Goal: Task Accomplishment & Management: Use online tool/utility

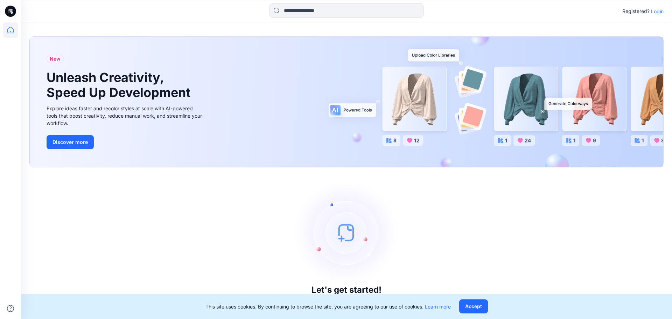
click at [664, 13] on div "Registered? Login" at bounding box center [346, 11] width 651 height 15
click at [660, 13] on p "Login" at bounding box center [657, 11] width 13 height 7
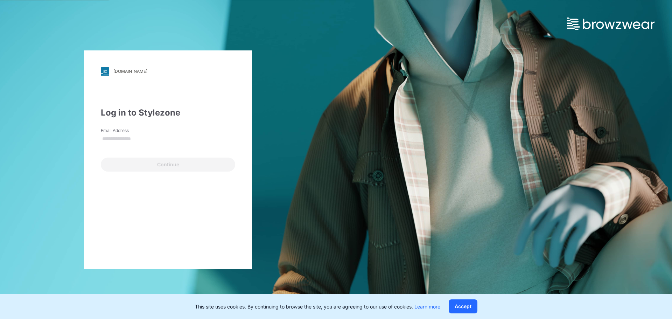
type input "**********"
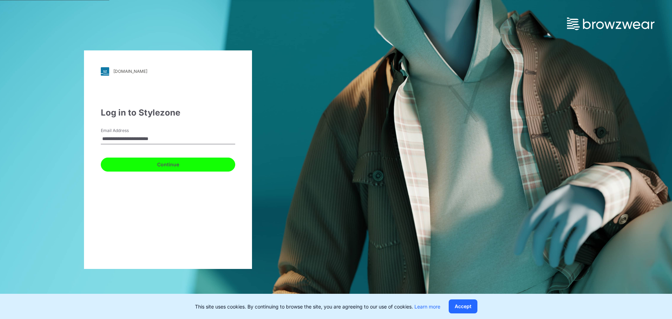
click at [124, 163] on button "Continue" at bounding box center [168, 165] width 134 height 14
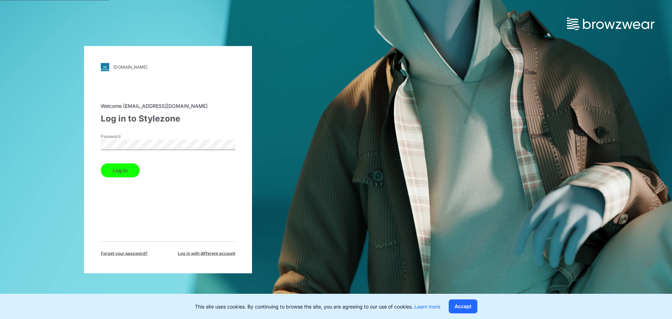
click at [139, 167] on div "Log in" at bounding box center [168, 168] width 134 height 17
click at [131, 168] on button "Log in" at bounding box center [120, 170] width 39 height 14
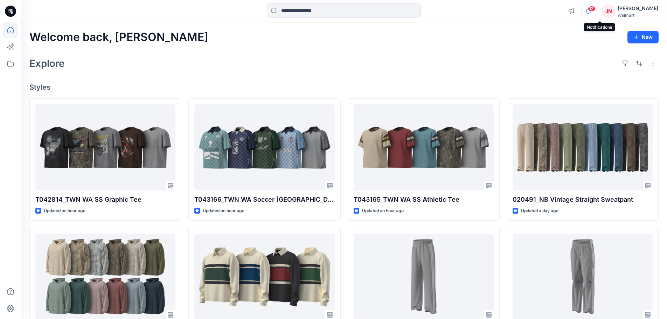
click at [589, 13] on icon "button" at bounding box center [588, 13] width 2 height 1
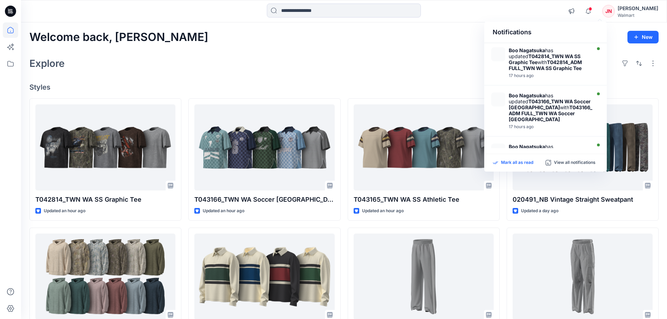
click at [512, 162] on p "Mark all as read" at bounding box center [517, 163] width 32 height 6
click at [8, 68] on icon at bounding box center [10, 63] width 15 height 15
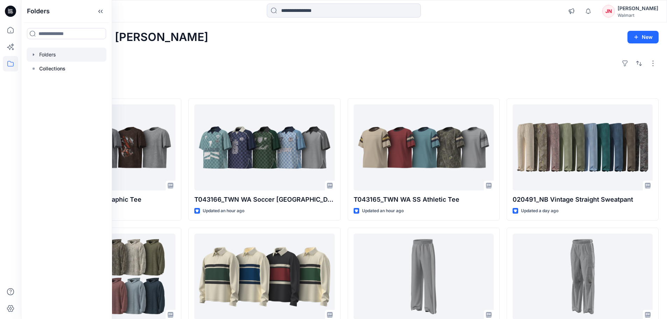
click at [56, 57] on div at bounding box center [67, 55] width 80 height 14
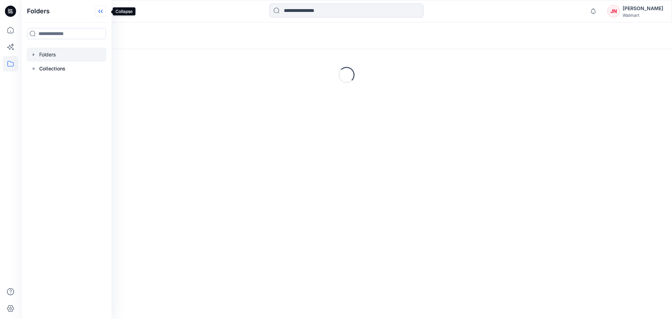
click at [105, 15] on icon at bounding box center [100, 12] width 11 height 12
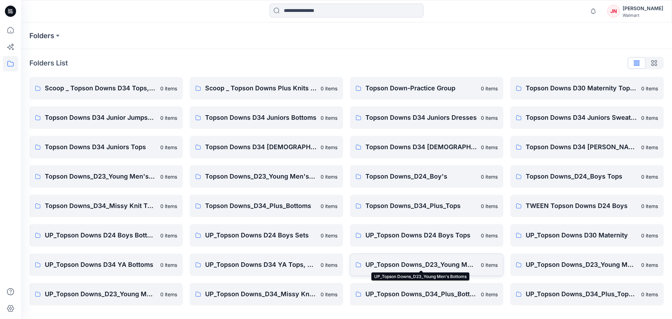
click at [391, 265] on p "UP_Topson Downs_D23_Young Men's Bottoms" at bounding box center [421, 265] width 111 height 10
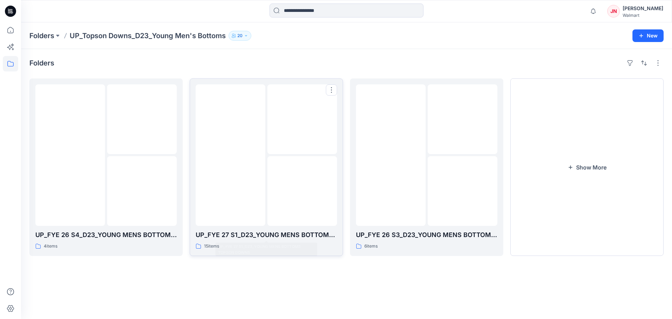
click at [303, 191] on img at bounding box center [303, 191] width 0 height 0
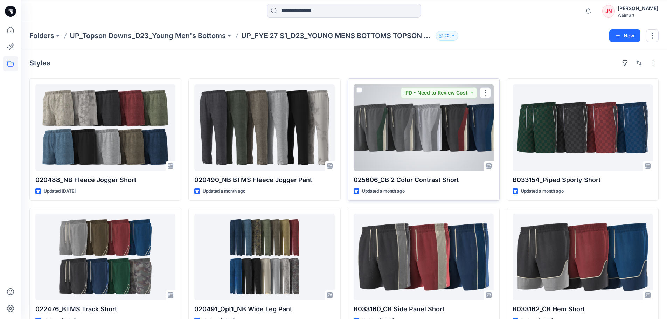
click at [417, 152] on div at bounding box center [424, 127] width 140 height 86
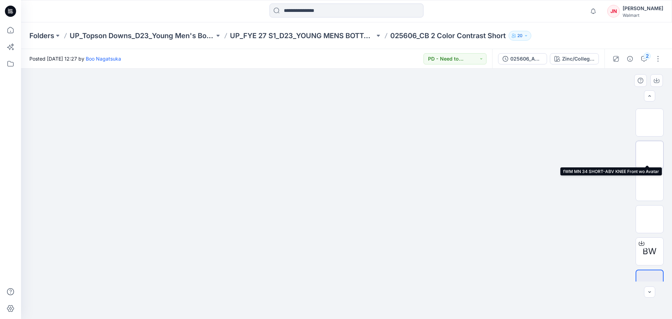
scroll to position [78, 0]
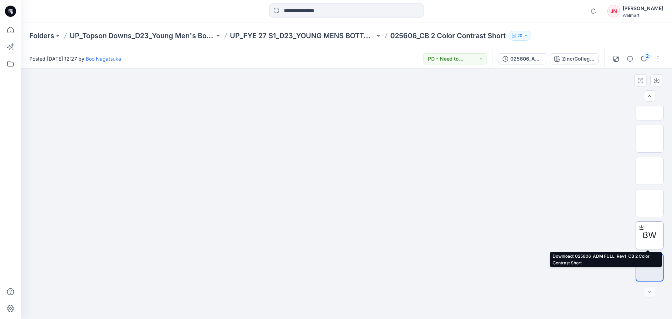
click at [645, 225] on div at bounding box center [641, 227] width 11 height 11
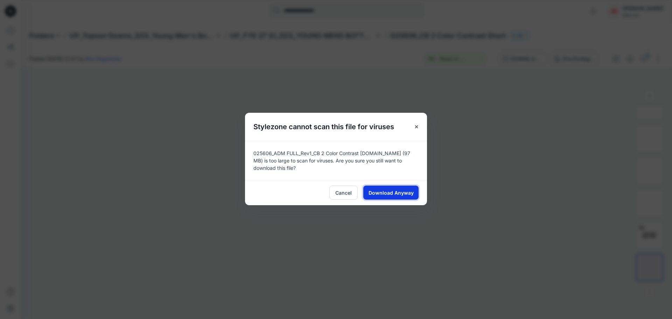
click at [417, 195] on button "Download Anyway" at bounding box center [390, 193] width 55 height 14
